Goal: Browse casually

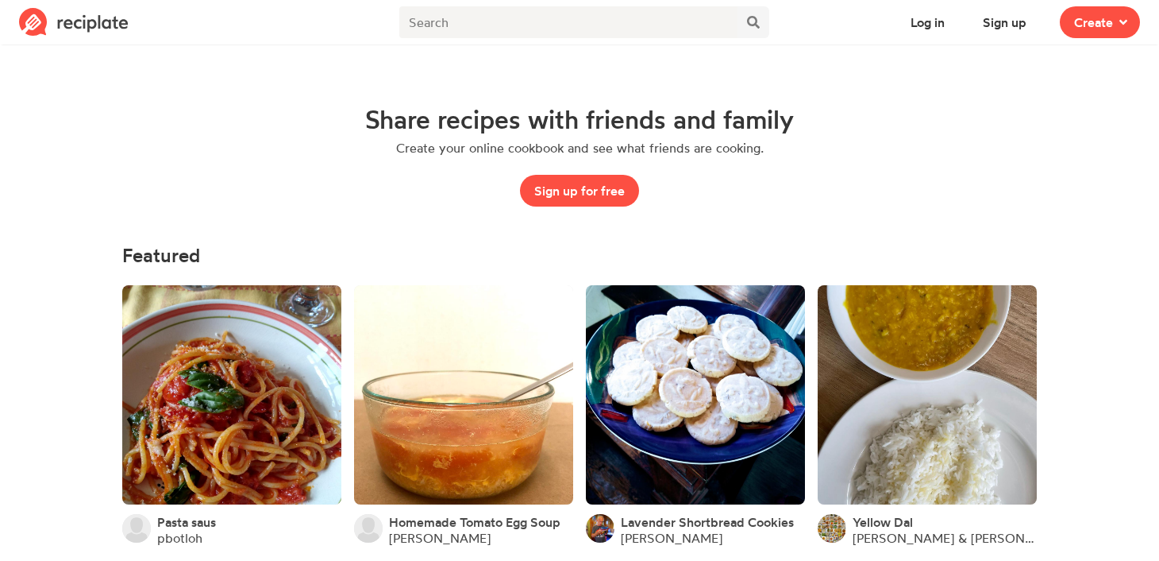
click at [661, 140] on p "Create your online cookbook and see what friends are cooking." at bounding box center [580, 148] width 368 height 16
click at [67, 22] on img at bounding box center [74, 22] width 110 height 29
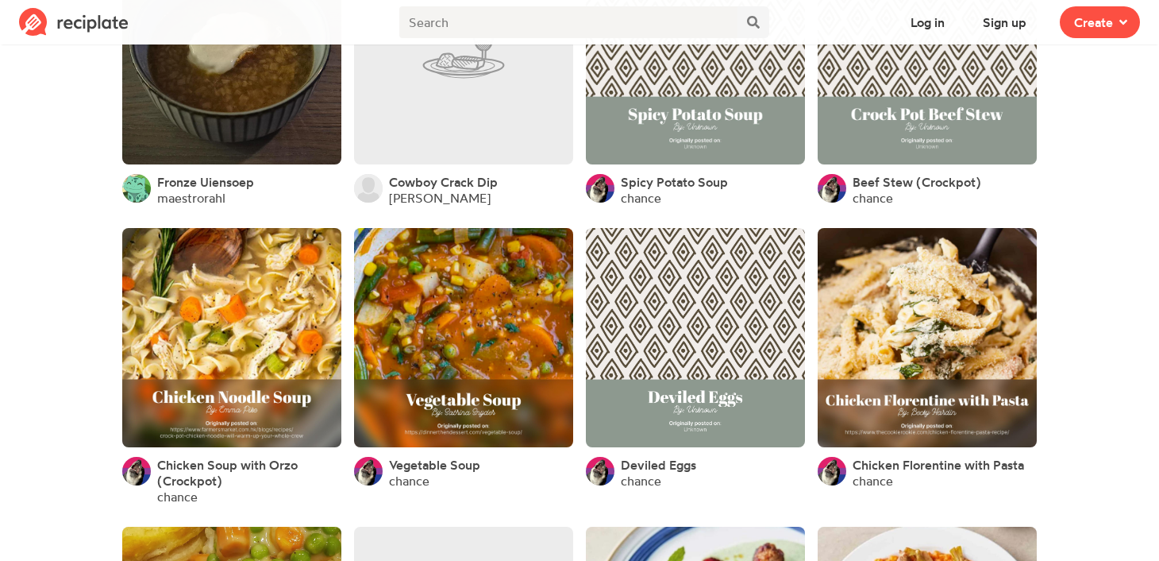
scroll to position [2477, 0]
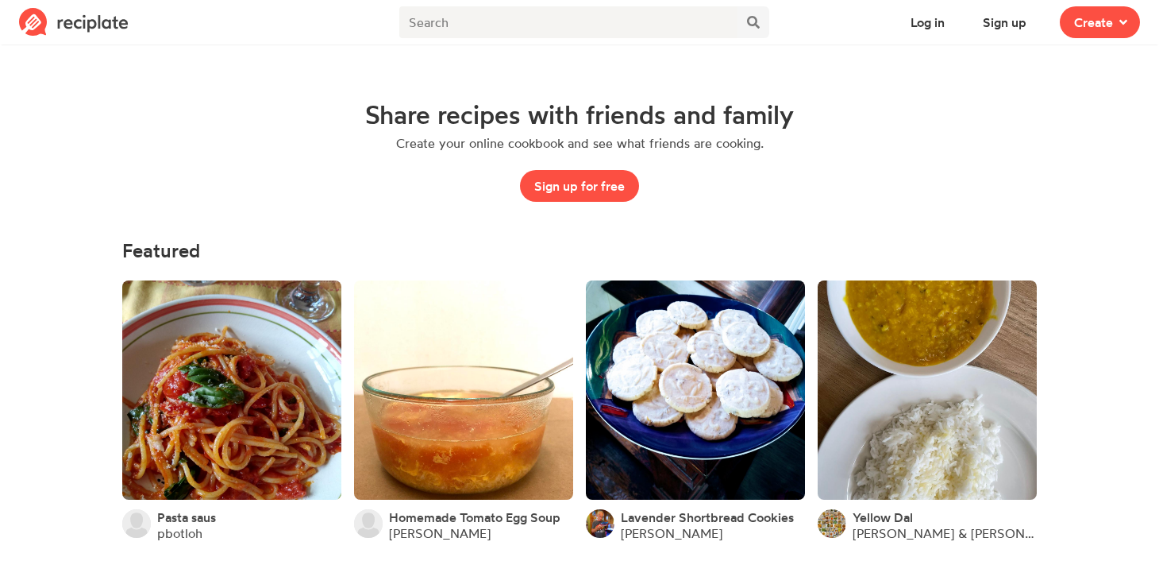
scroll to position [0, 0]
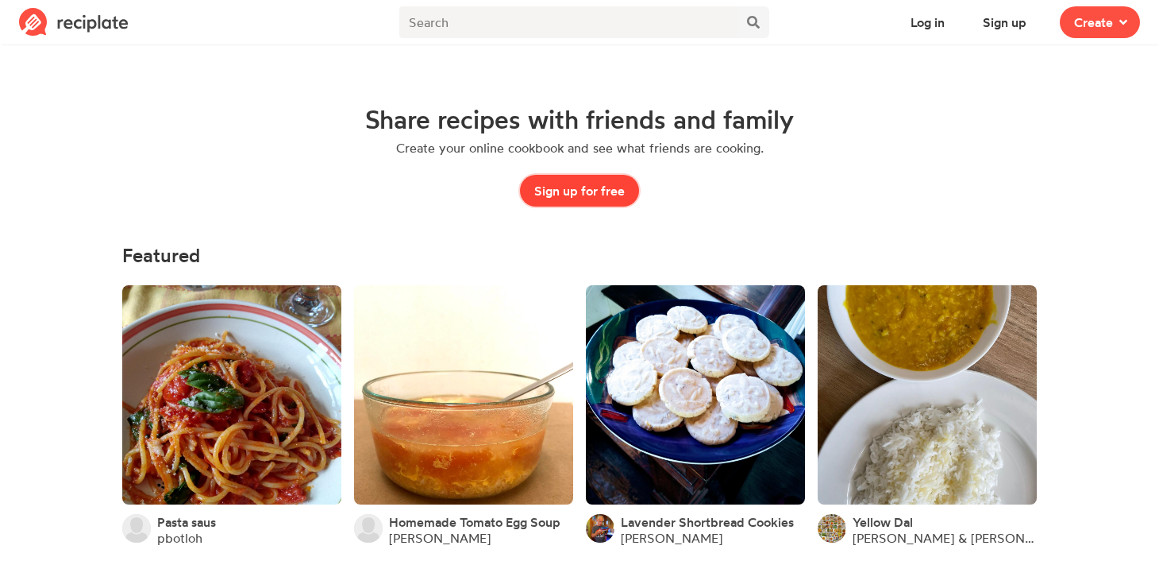
click at [545, 184] on button "Sign up for free" at bounding box center [579, 191] width 119 height 32
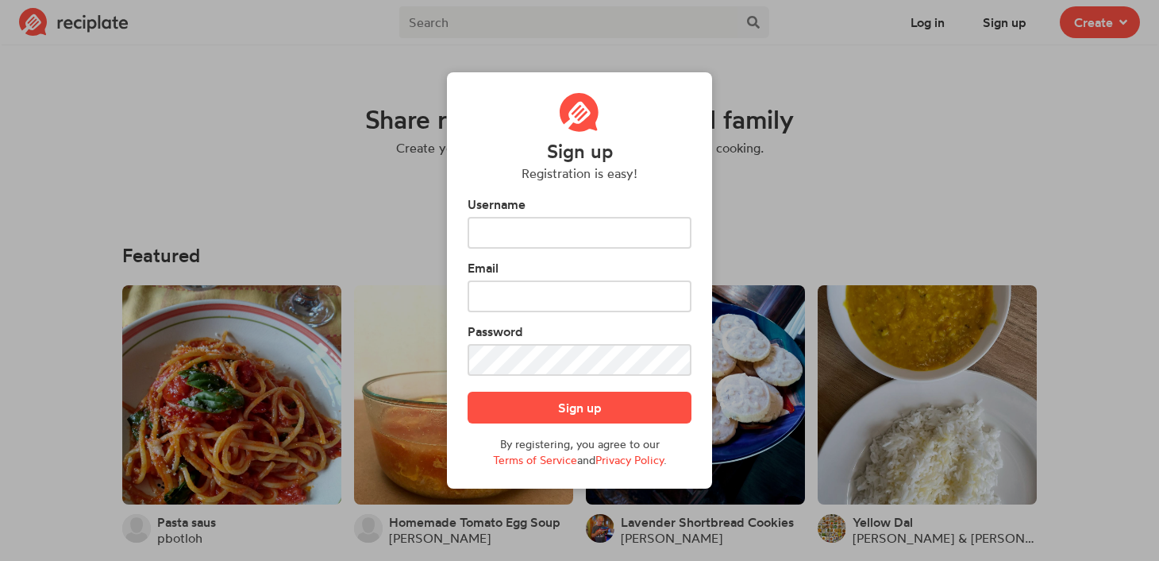
click at [862, 211] on div "Sign up Registration is easy! Username Email Password Sign up By registering, y…" at bounding box center [579, 280] width 1159 height 561
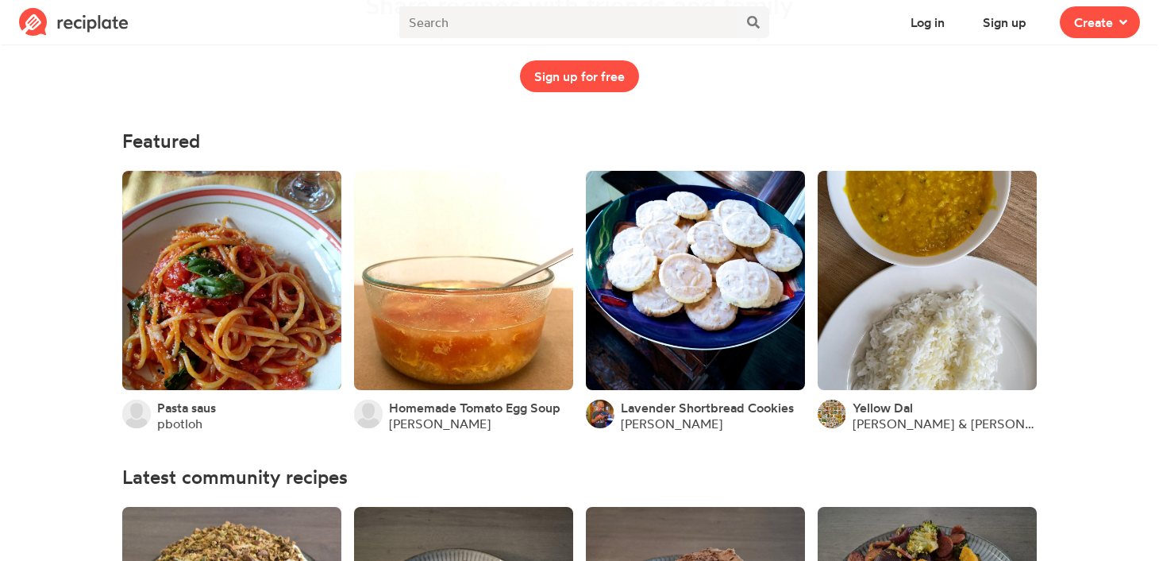
scroll to position [127, 0]
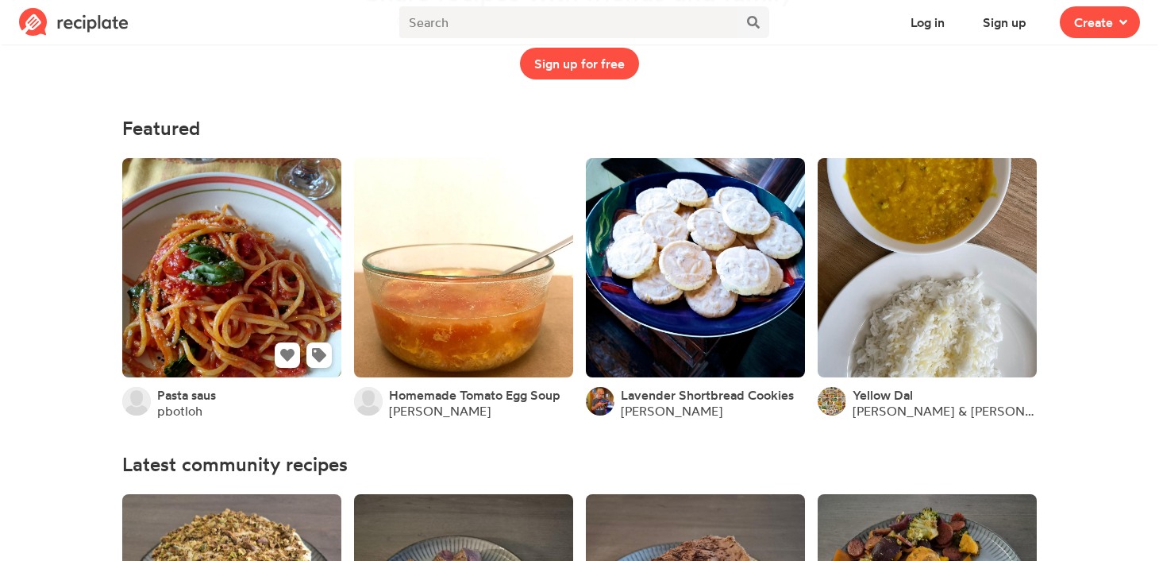
click at [322, 324] on link at bounding box center [231, 267] width 219 height 219
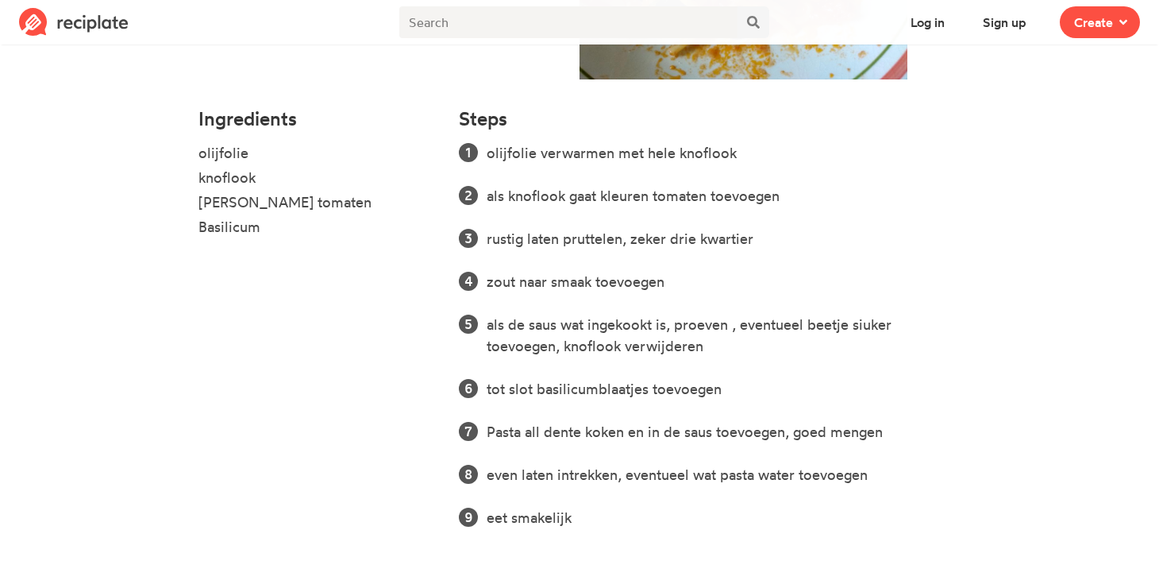
scroll to position [440, 0]
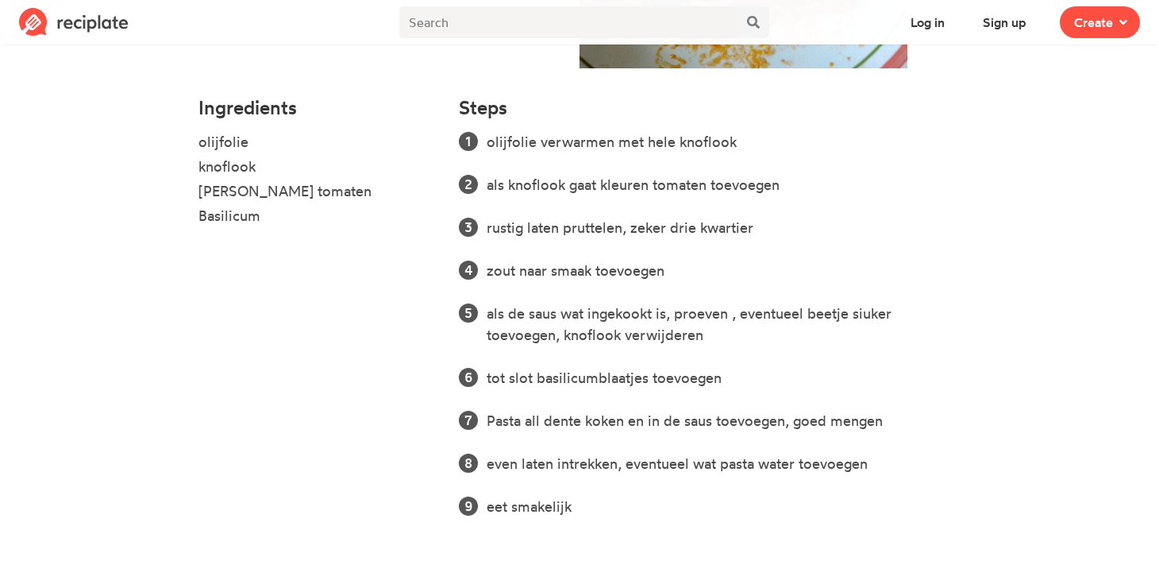
scroll to position [127, 0]
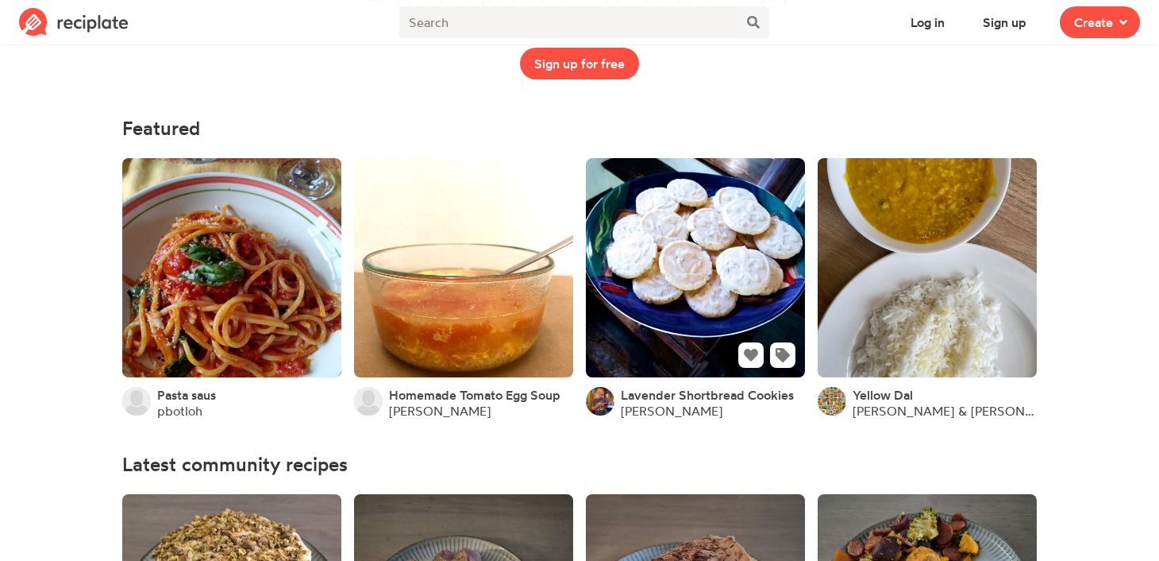
click at [688, 278] on link at bounding box center [695, 267] width 219 height 219
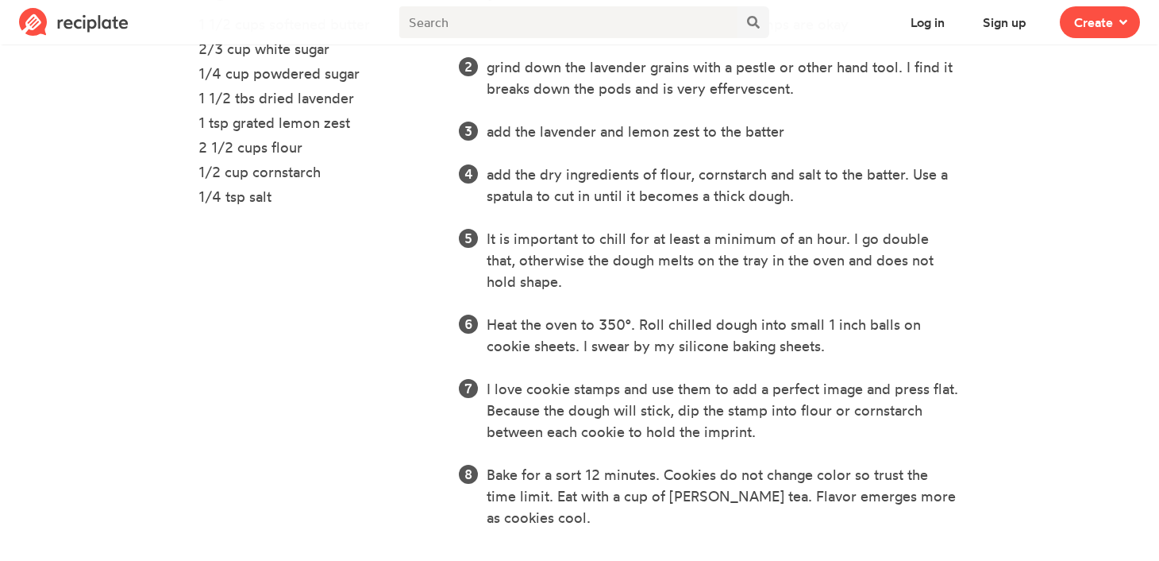
scroll to position [568, 0]
